Goal: Check status: Check status

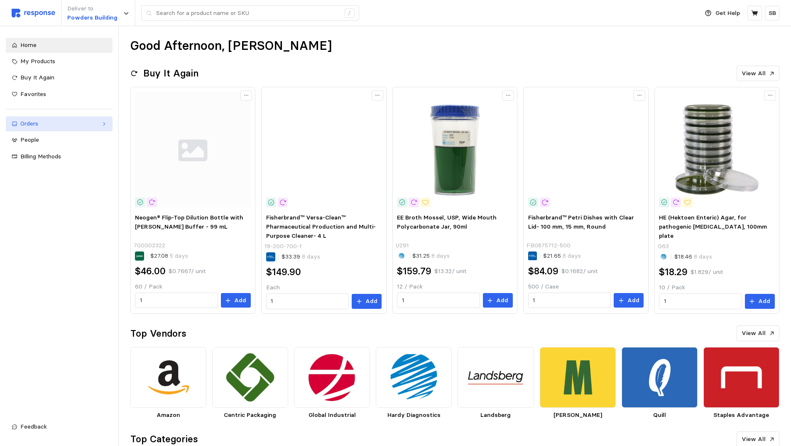
click at [32, 125] on div "Orders" at bounding box center [59, 123] width 78 height 9
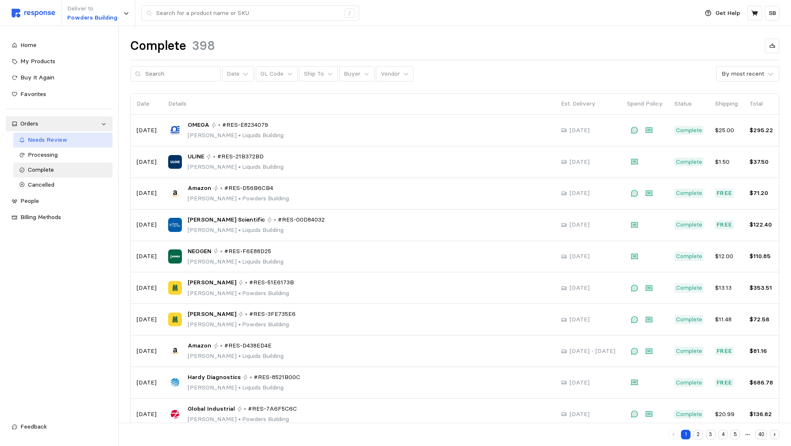
click at [57, 140] on span "Needs Review" at bounding box center [47, 139] width 39 height 7
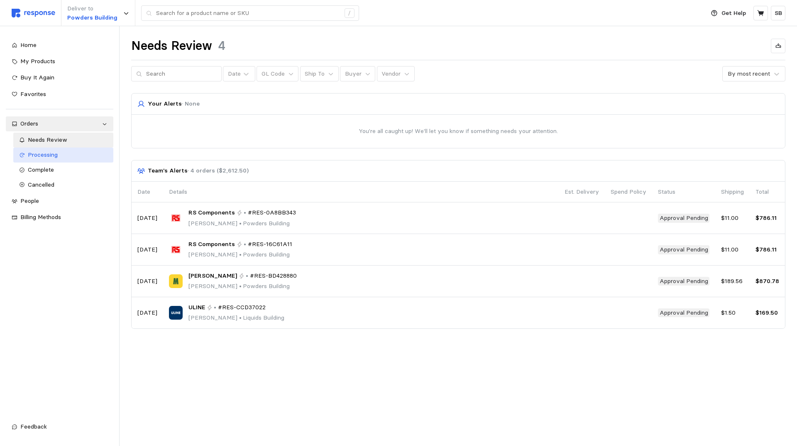
click at [49, 155] on span "Processing" at bounding box center [43, 154] width 30 height 7
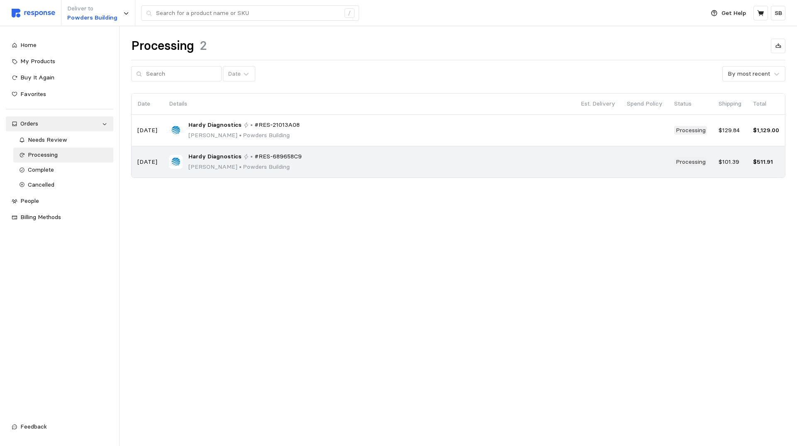
click at [220, 155] on span "Hardy Diagnostics" at bounding box center [215, 156] width 53 height 9
